Goal: Task Accomplishment & Management: Manage account settings

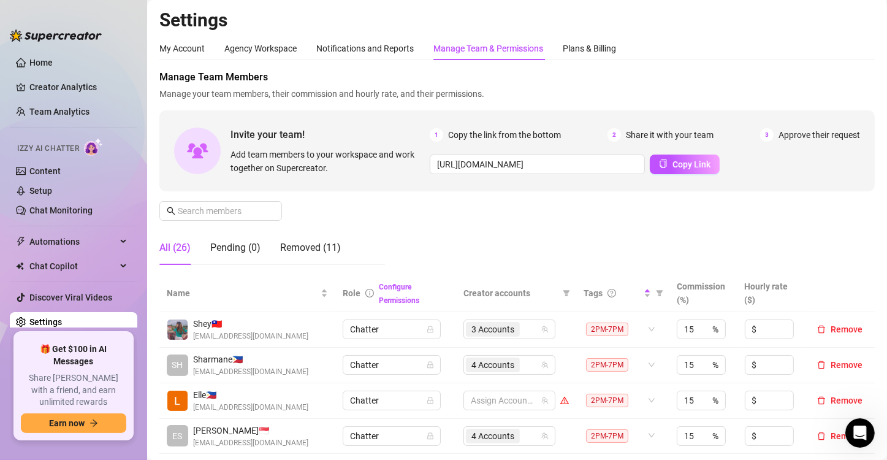
scroll to position [245, 0]
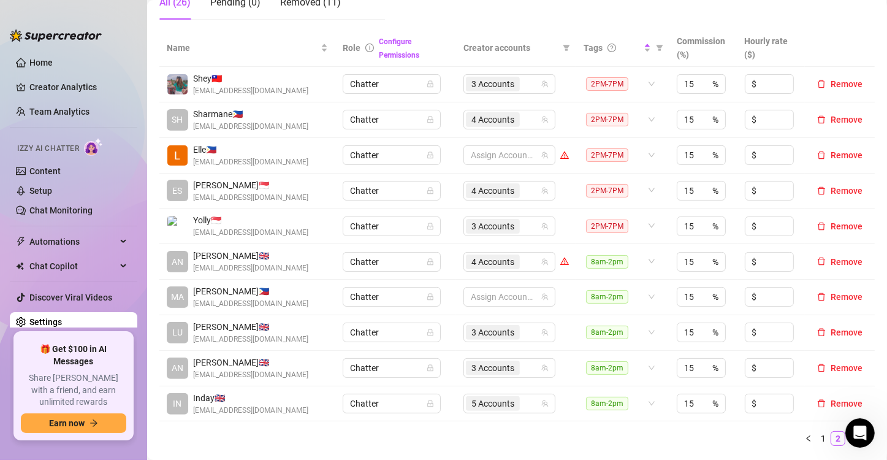
drag, startPoint x: 73, startPoint y: 324, endPoint x: 451, endPoint y: 211, distance: 394.1
click at [62, 324] on link "Settings" at bounding box center [45, 322] width 32 height 10
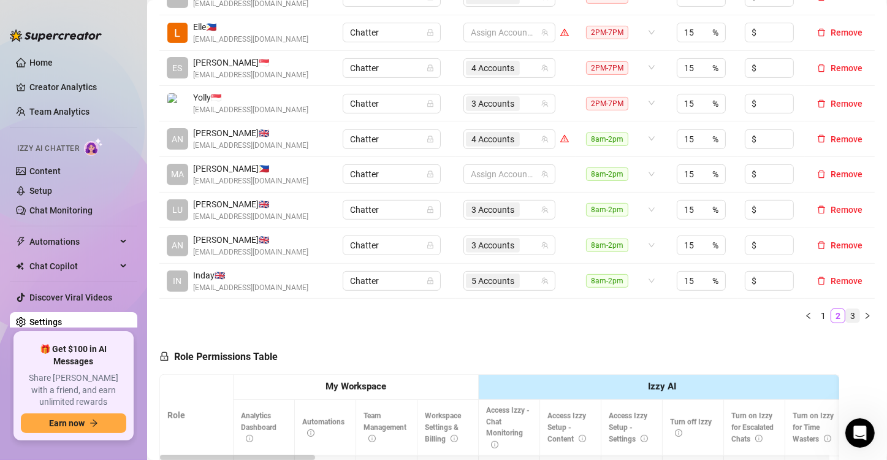
click at [846, 314] on link "3" at bounding box center [852, 315] width 13 height 13
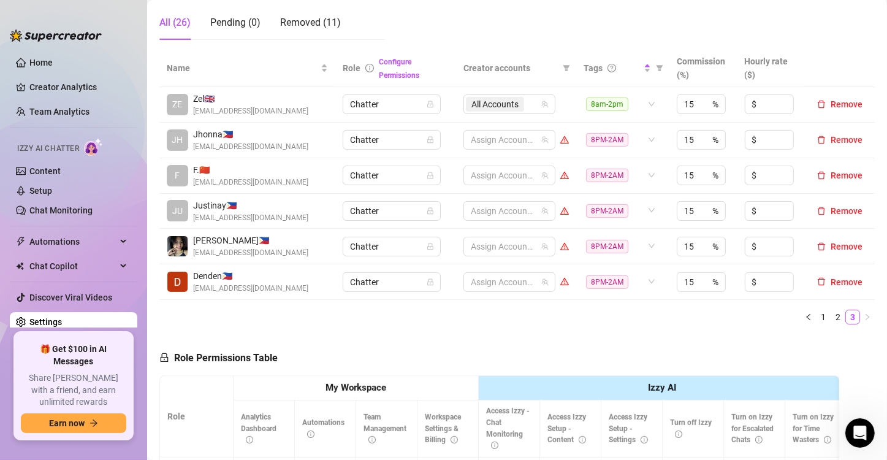
scroll to position [184, 0]
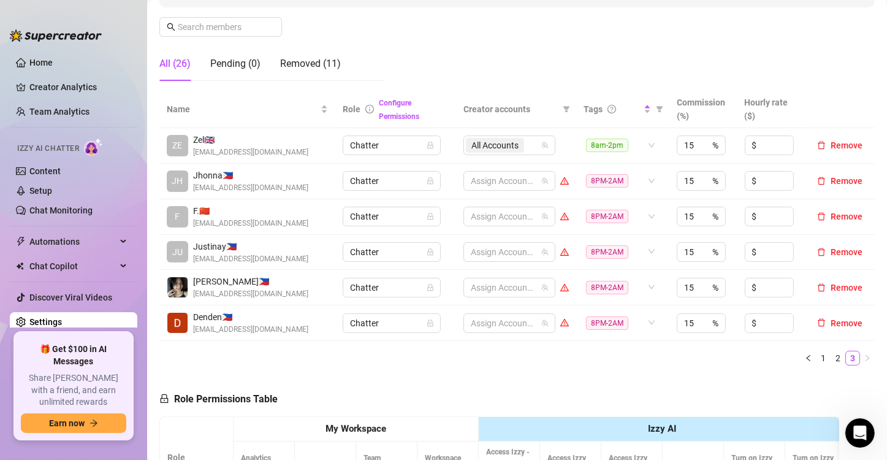
click at [456, 178] on td "Assign Accounts" at bounding box center [516, 182] width 120 height 36
click at [514, 284] on div at bounding box center [503, 287] width 74 height 17
type input "jade"
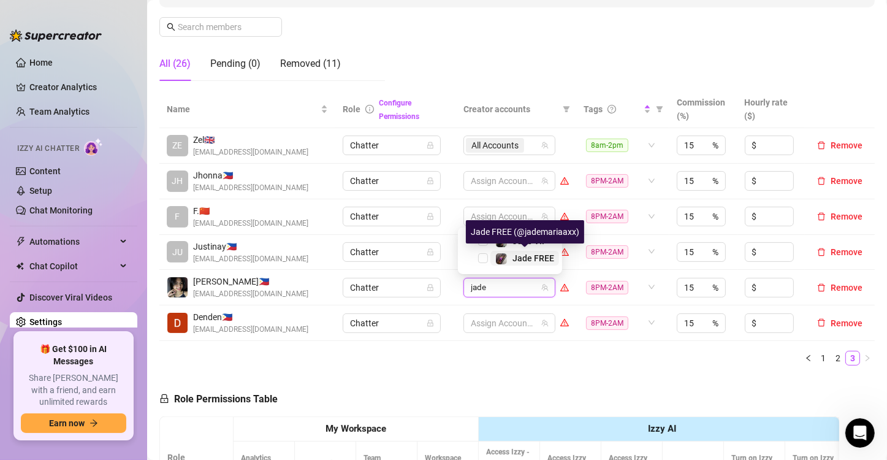
click at [504, 257] on img at bounding box center [501, 258] width 11 height 11
type input "jes"
click at [504, 257] on img at bounding box center [501, 258] width 11 height 11
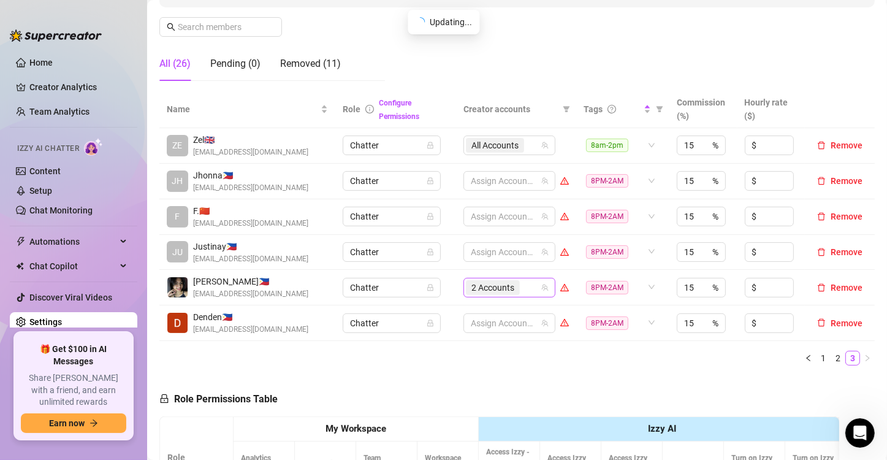
click at [520, 293] on div "2 Accounts" at bounding box center [503, 287] width 74 height 17
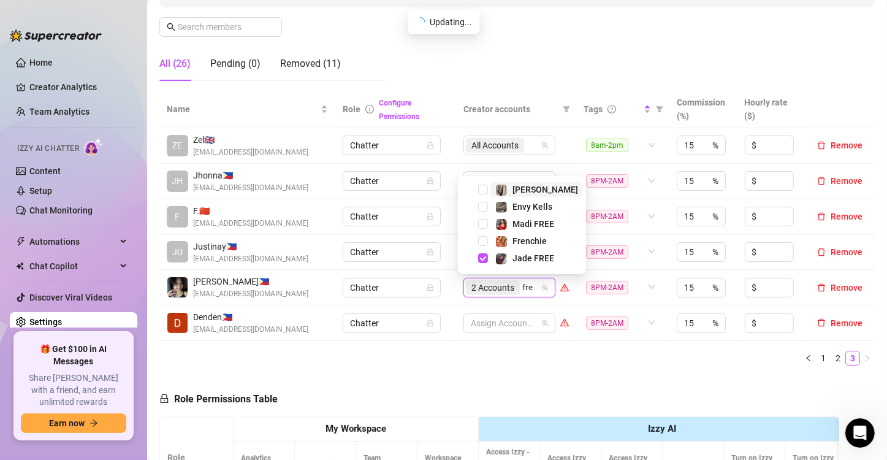
type input "fren"
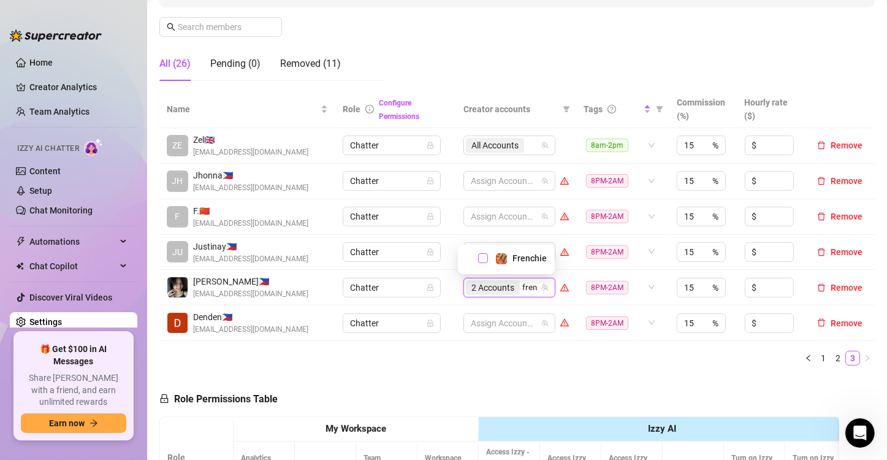
click at [487, 257] on span "Select tree node" at bounding box center [483, 258] width 10 height 10
type input "chyn"
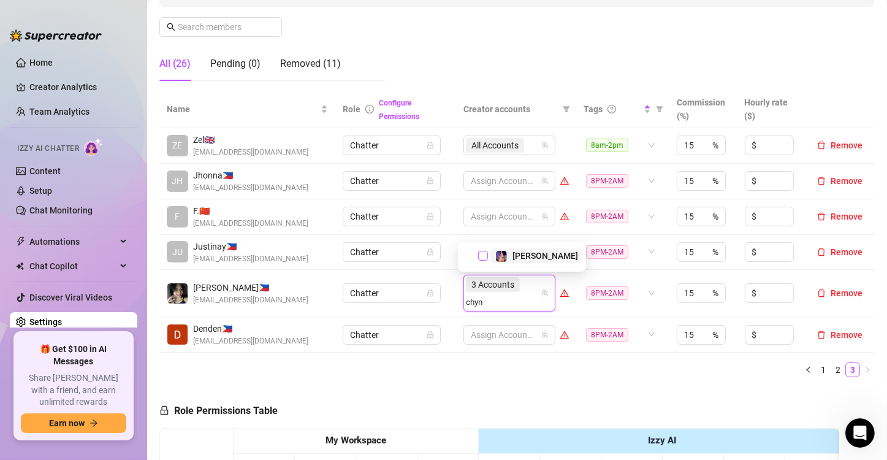
click at [487, 257] on span "Select tree node" at bounding box center [483, 256] width 10 height 10
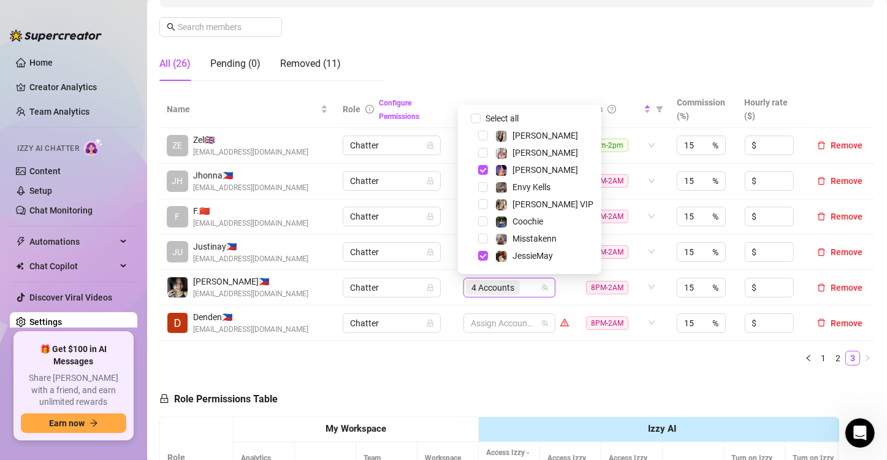
click at [446, 265] on td "Chatter" at bounding box center [395, 253] width 121 height 36
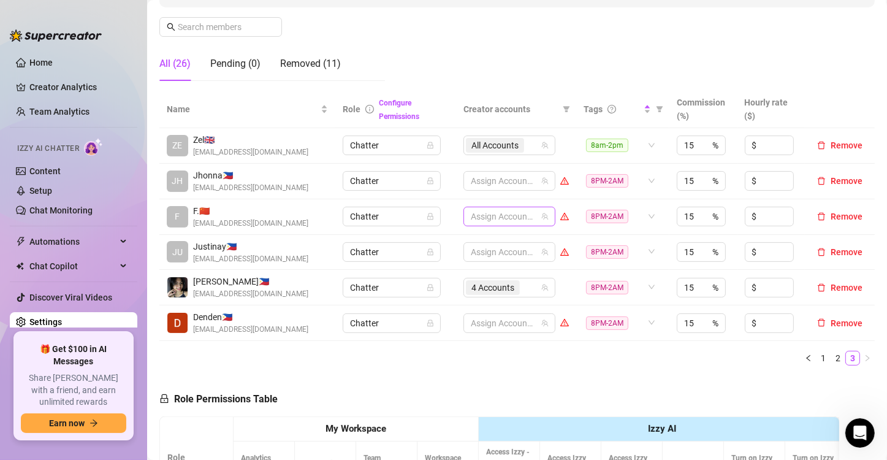
click at [490, 214] on div at bounding box center [503, 216] width 74 height 17
type input "madi"
click at [482, 242] on span "Select tree node" at bounding box center [483, 242] width 10 height 10
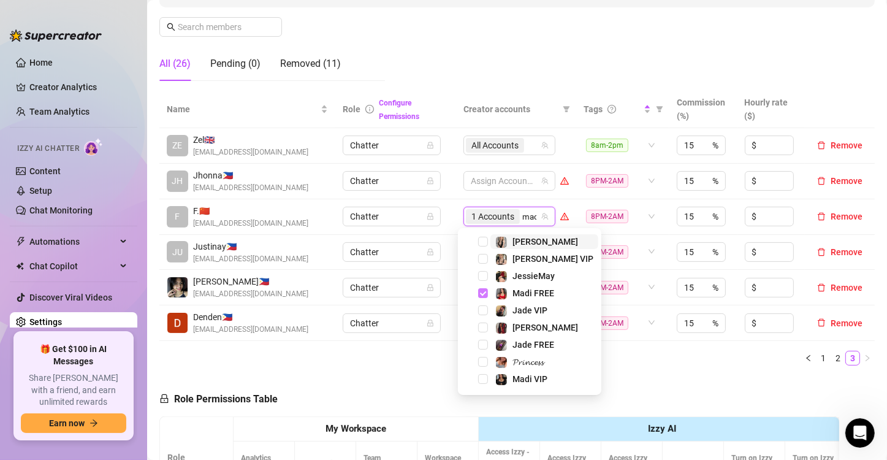
type input "madi"
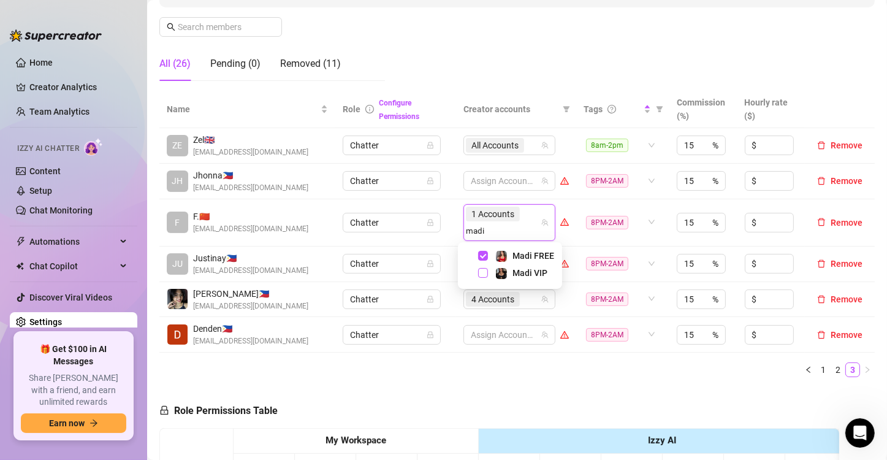
click at [483, 271] on span "Select tree node" at bounding box center [483, 273] width 10 height 10
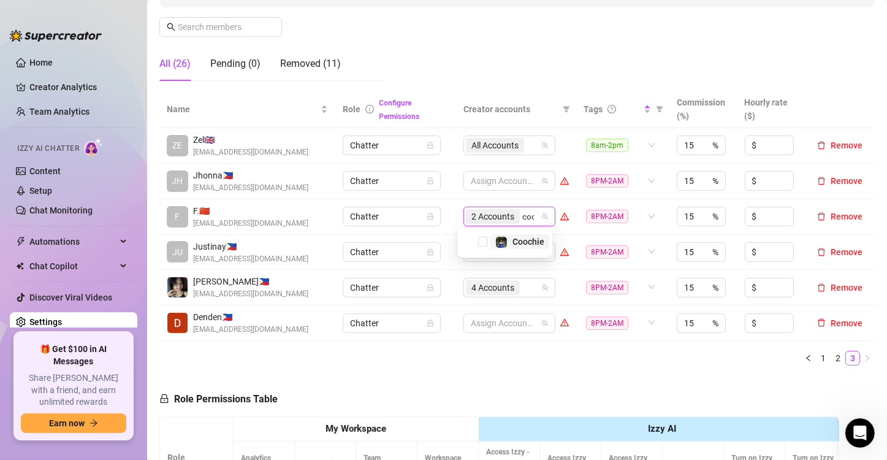
type input "cooc"
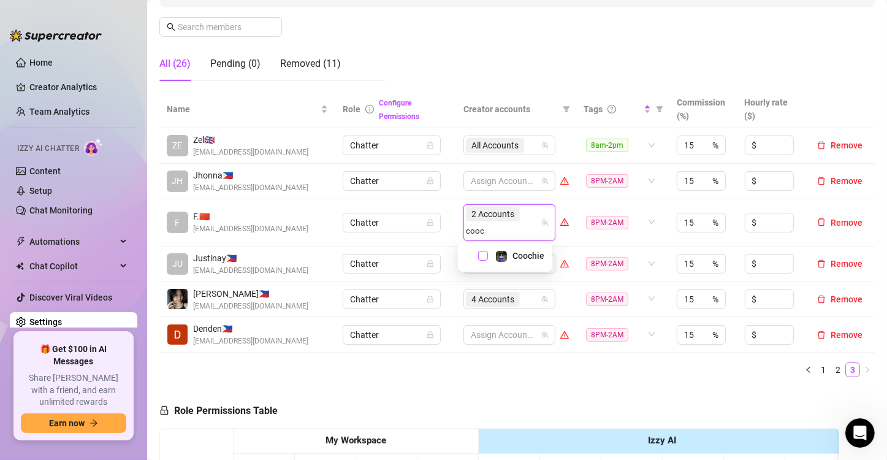
click at [482, 255] on span "Select tree node" at bounding box center [483, 256] width 10 height 10
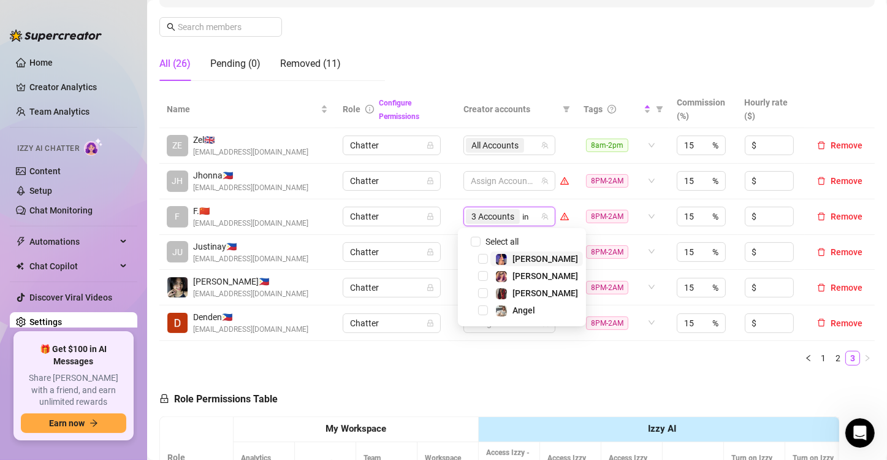
type input "ink"
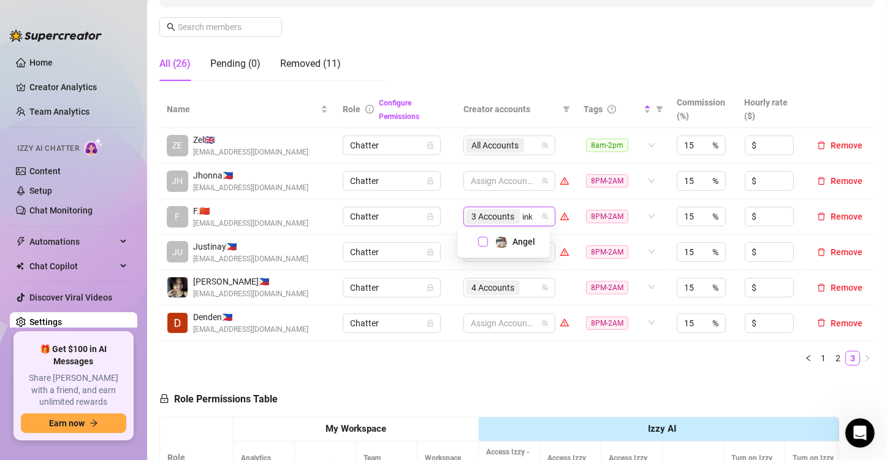
click at [483, 243] on span "Select tree node" at bounding box center [483, 242] width 10 height 10
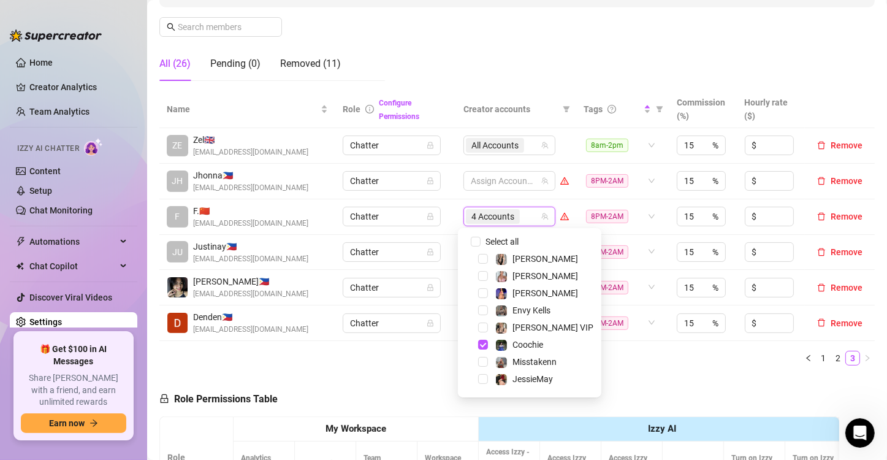
click at [441, 232] on td "Chatter" at bounding box center [395, 217] width 121 height 36
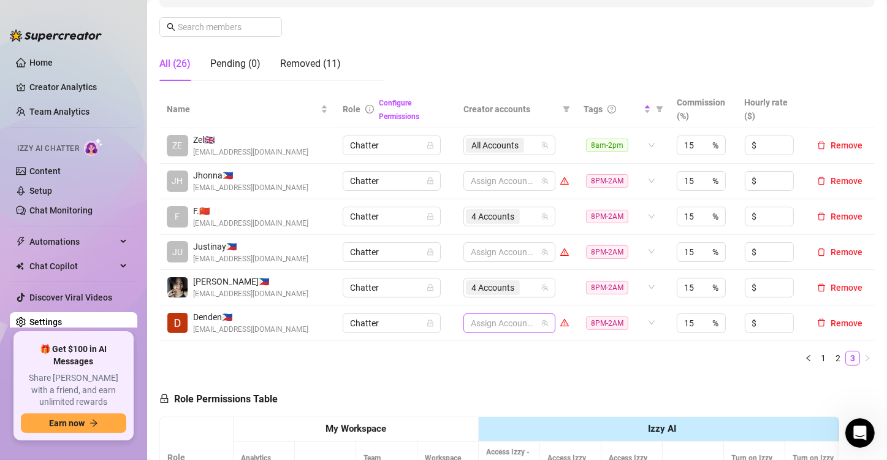
click at [503, 319] on div at bounding box center [503, 322] width 74 height 17
type input "[PERSON_NAME]"
click at [482, 292] on span "Select tree node" at bounding box center [483, 294] width 10 height 10
type input "jade"
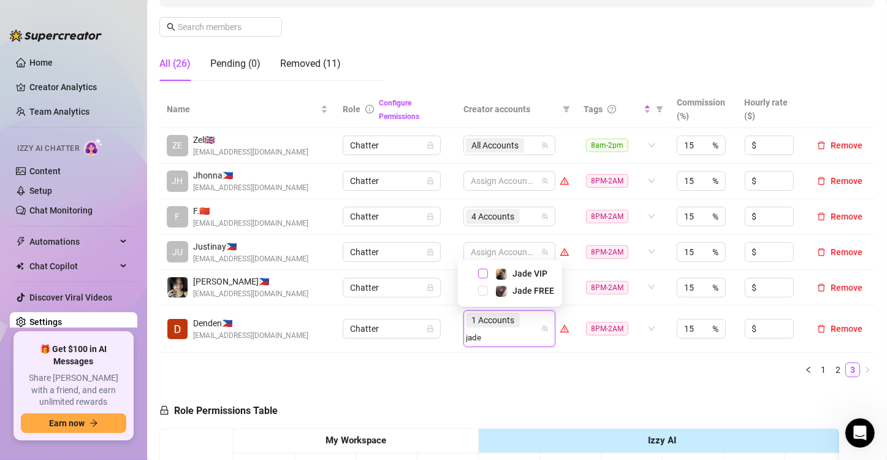
click at [482, 273] on span "Select tree node" at bounding box center [483, 273] width 10 height 10
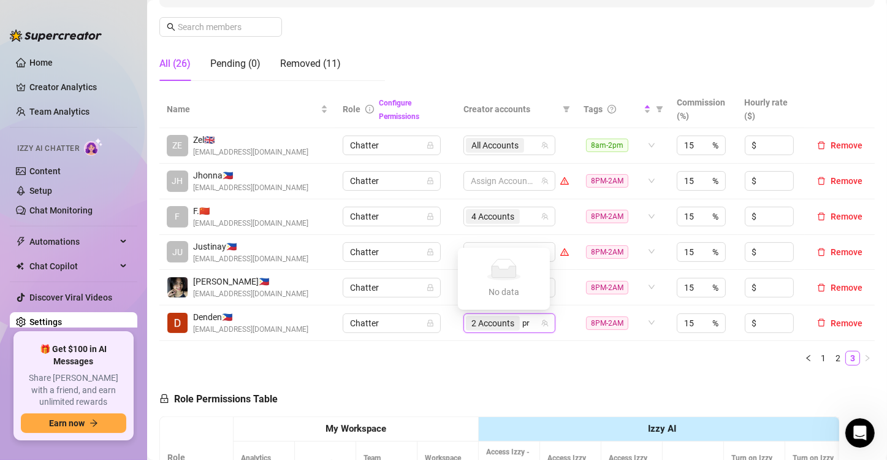
type input "p"
click at [531, 320] on div "2 Accounts" at bounding box center [503, 322] width 74 height 17
type input "-"
click at [531, 320] on div "2 Accounts -" at bounding box center [503, 322] width 74 height 17
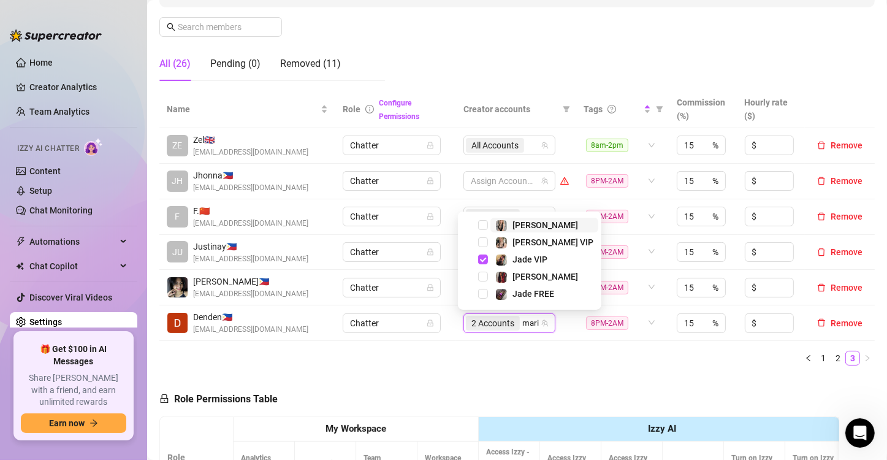
type input "[PERSON_NAME]"
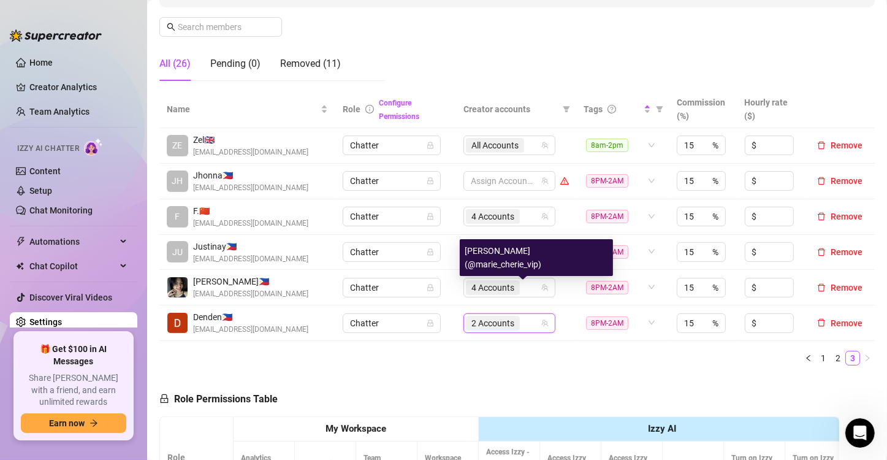
click at [482, 273] on div "[PERSON_NAME] (@marie_cherie_vip)" at bounding box center [536, 257] width 153 height 37
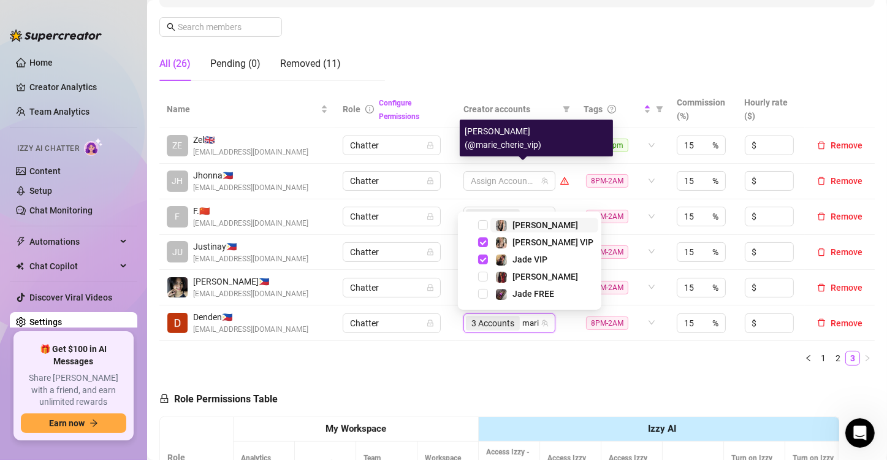
type input "[PERSON_NAME]"
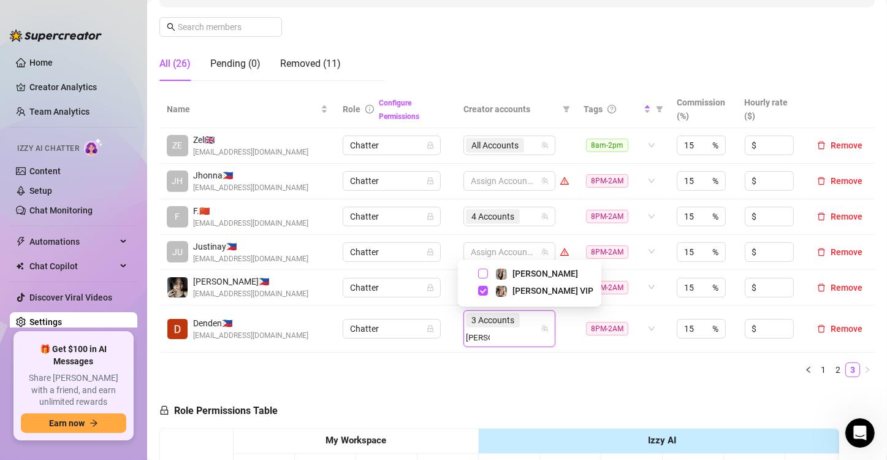
click at [484, 272] on span "Select tree node" at bounding box center [483, 273] width 10 height 10
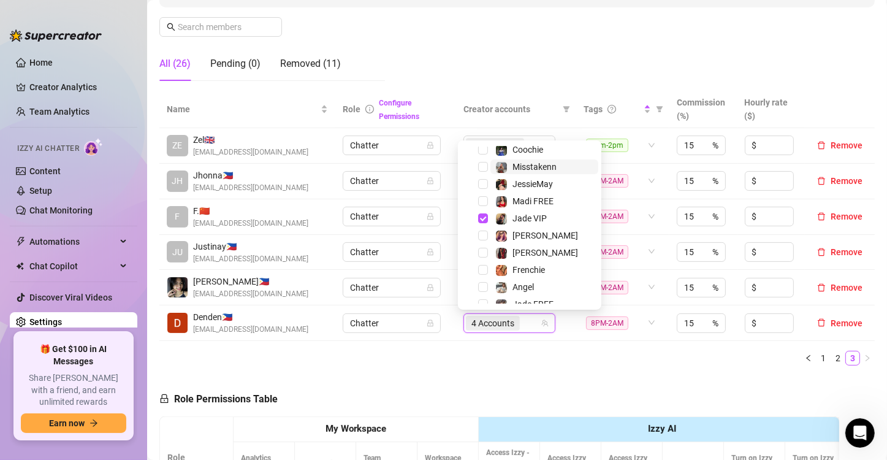
scroll to position [152, 0]
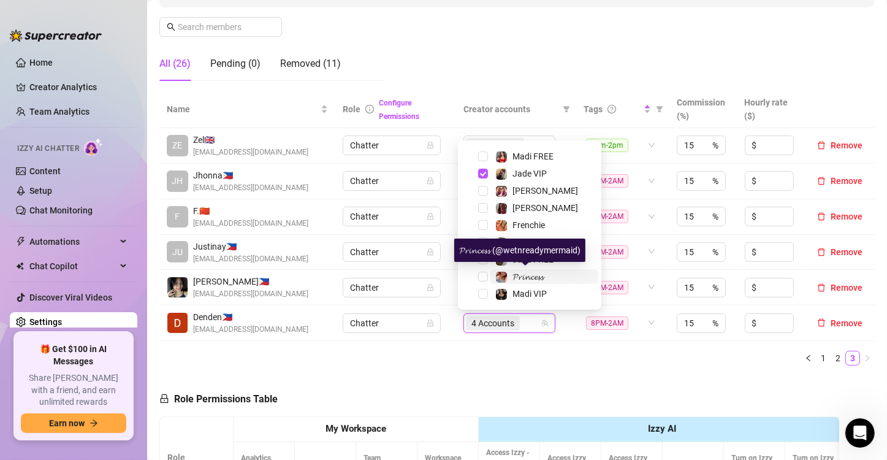
click at [526, 281] on span "𝓟𝓻𝓲𝓷𝓬𝓮𝓼𝓼" at bounding box center [527, 277] width 31 height 10
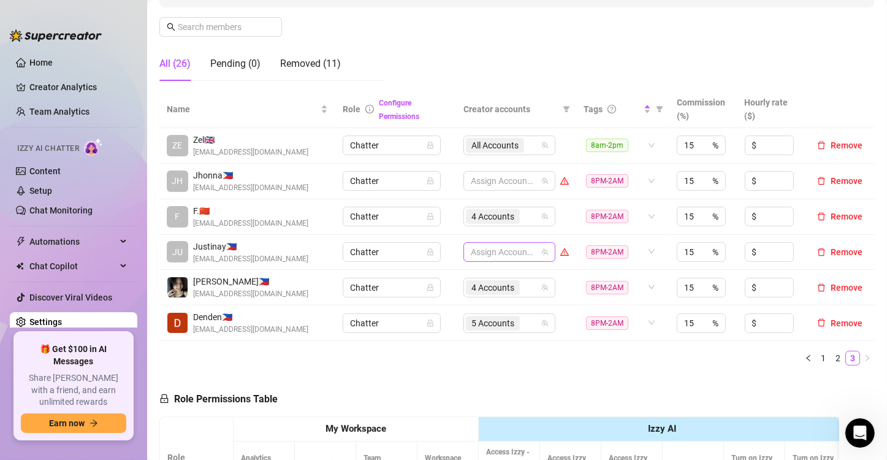
click at [497, 249] on div at bounding box center [503, 251] width 74 height 17
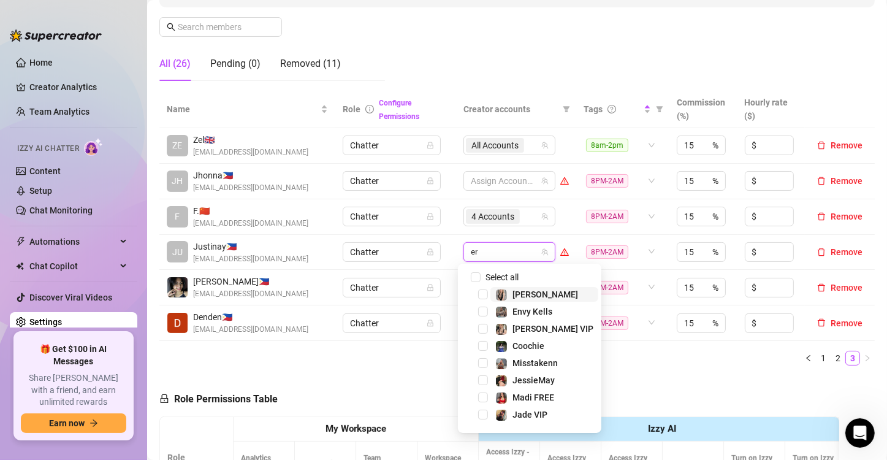
type input "env"
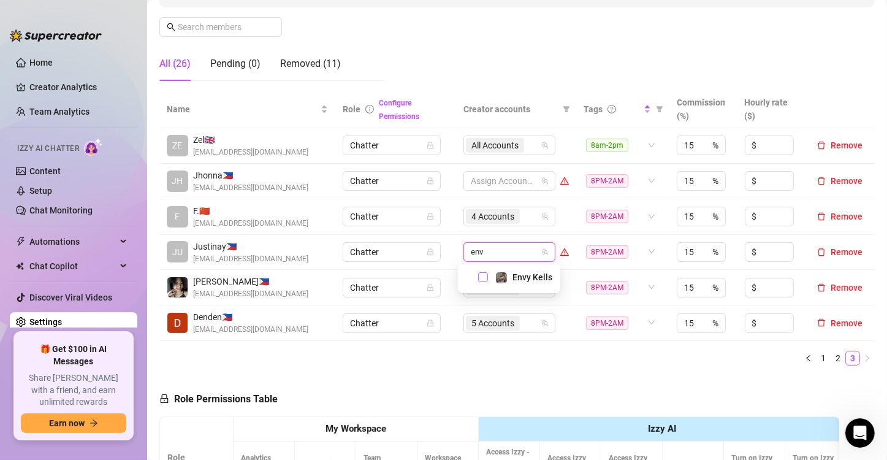
click at [482, 276] on span "Select tree node" at bounding box center [483, 277] width 10 height 10
type input "phoe"
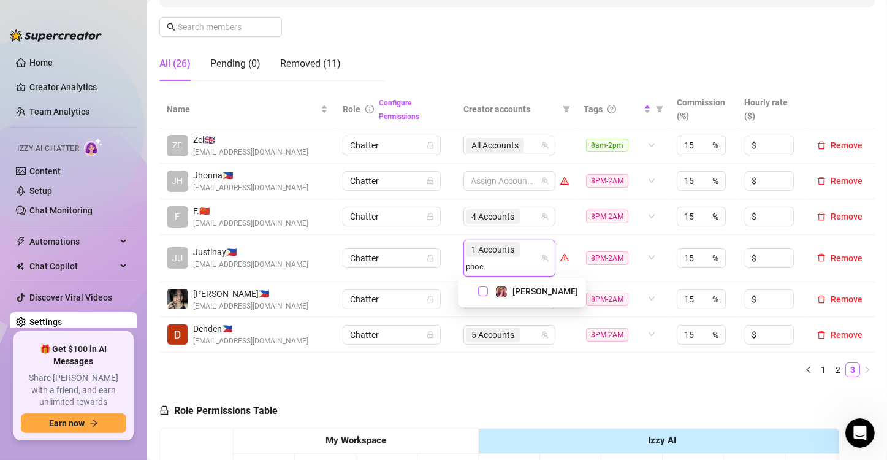
click at [481, 290] on span "Select tree node" at bounding box center [483, 291] width 10 height 10
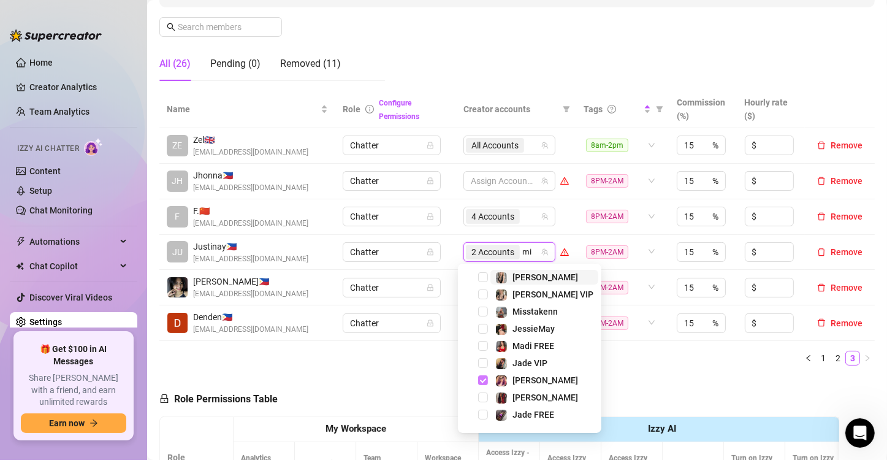
type input "mis"
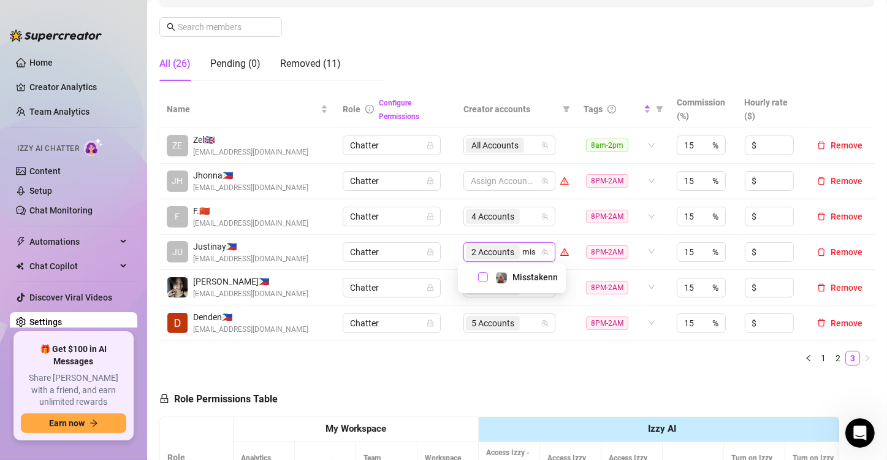
click at [481, 276] on span "Select tree node" at bounding box center [483, 277] width 10 height 10
type input "valen"
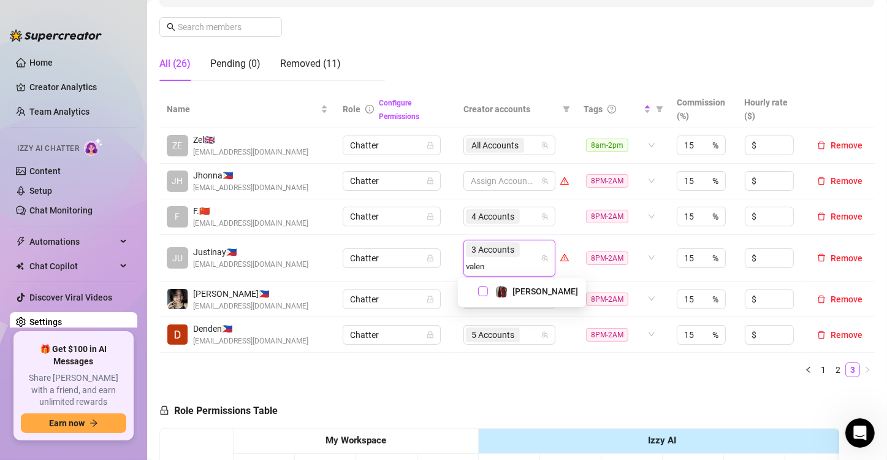
click at [482, 294] on span "Select tree node" at bounding box center [483, 291] width 10 height 10
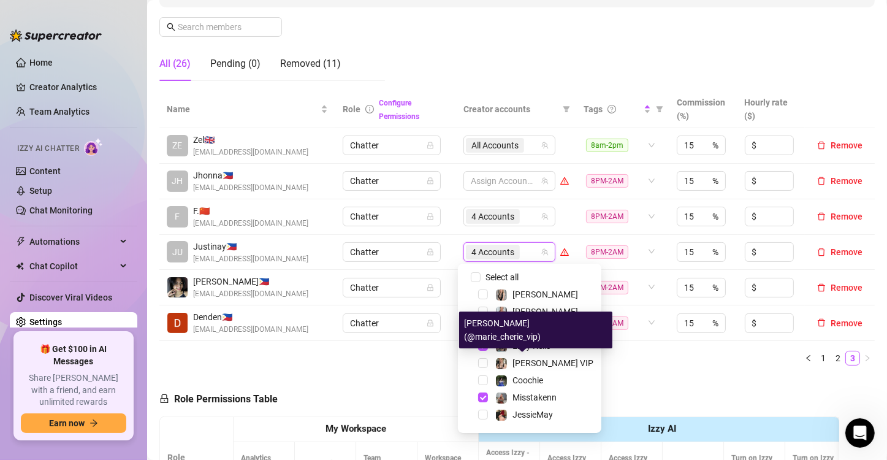
drag, startPoint x: 623, startPoint y: 371, endPoint x: 607, endPoint y: 378, distance: 17.1
click at [623, 371] on div "Name Role Configure Permissions Creator accounts Tags Commission (%) Hourly rat…" at bounding box center [516, 233] width 715 height 284
